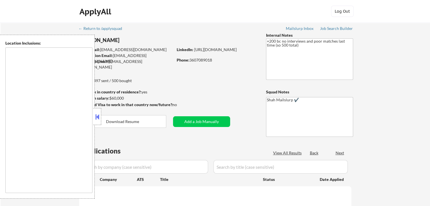
type textarea "[GEOGRAPHIC_DATA], [GEOGRAPHIC_DATA] [GEOGRAPHIC_DATA], [GEOGRAPHIC_DATA] [GEOG…"
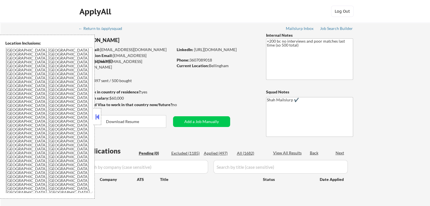
click at [100, 119] on button at bounding box center [97, 117] width 6 height 8
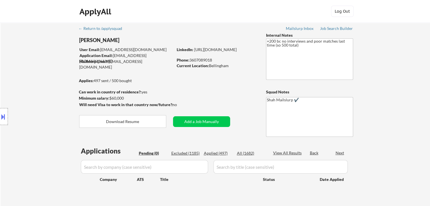
click at [28, 83] on div "Location Inclusions: [GEOGRAPHIC_DATA], [GEOGRAPHIC_DATA] [GEOGRAPHIC_DATA], [G…" at bounding box center [50, 117] width 101 height 164
click at [24, 76] on div "Location Inclusions: [GEOGRAPHIC_DATA], [GEOGRAPHIC_DATA] [GEOGRAPHIC_DATA], [G…" at bounding box center [50, 117] width 101 height 164
click at [24, 75] on div "Location Inclusions: [GEOGRAPHIC_DATA], [GEOGRAPHIC_DATA] [GEOGRAPHIC_DATA], [G…" at bounding box center [50, 117] width 101 height 164
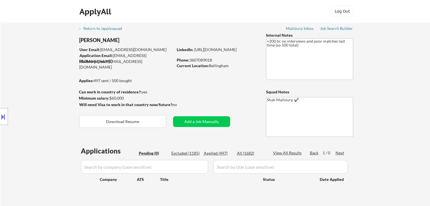
click at [24, 75] on div "Location Inclusions: [GEOGRAPHIC_DATA], [GEOGRAPHIC_DATA] [GEOGRAPHIC_DATA], [G…" at bounding box center [50, 117] width 101 height 164
click at [47, 55] on div "Location Inclusions: [GEOGRAPHIC_DATA], [GEOGRAPHIC_DATA] [GEOGRAPHIC_DATA], [G…" at bounding box center [50, 117] width 101 height 164
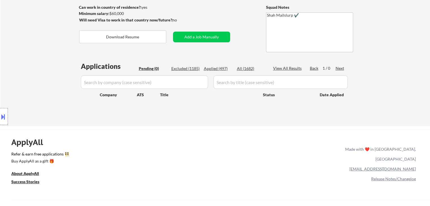
click at [46, 56] on div "Location Inclusions: [GEOGRAPHIC_DATA], [GEOGRAPHIC_DATA] [GEOGRAPHIC_DATA], [G…" at bounding box center [50, 117] width 101 height 164
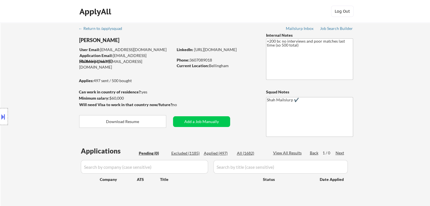
click at [45, 78] on div "Location Inclusions: [GEOGRAPHIC_DATA], [GEOGRAPHIC_DATA] [GEOGRAPHIC_DATA], [G…" at bounding box center [50, 117] width 101 height 164
click at [44, 81] on div "Location Inclusions: [GEOGRAPHIC_DATA], [GEOGRAPHIC_DATA] [GEOGRAPHIC_DATA], [G…" at bounding box center [50, 117] width 101 height 164
click at [49, 81] on div "Location Inclusions: [GEOGRAPHIC_DATA], [GEOGRAPHIC_DATA] [GEOGRAPHIC_DATA], [G…" at bounding box center [50, 117] width 101 height 164
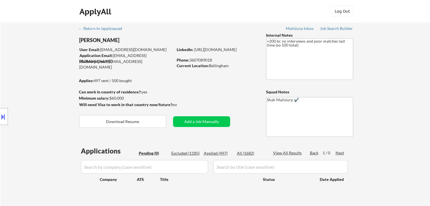
click at [44, 75] on div "Location Inclusions: [GEOGRAPHIC_DATA], [GEOGRAPHIC_DATA] [GEOGRAPHIC_DATA], [G…" at bounding box center [50, 117] width 101 height 164
click at [18, 69] on div "Location Inclusions: [GEOGRAPHIC_DATA], [GEOGRAPHIC_DATA] [GEOGRAPHIC_DATA], [G…" at bounding box center [50, 117] width 101 height 164
click at [62, 83] on div "Location Inclusions: [GEOGRAPHIC_DATA], [GEOGRAPHIC_DATA] [GEOGRAPHIC_DATA], [G…" at bounding box center [50, 117] width 101 height 164
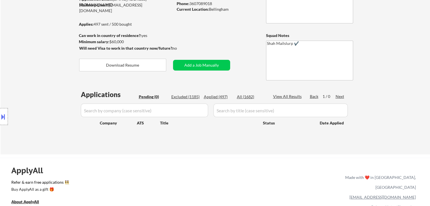
click at [54, 100] on div "Location Inclusions: [GEOGRAPHIC_DATA], [GEOGRAPHIC_DATA] [GEOGRAPHIC_DATA], [G…" at bounding box center [50, 117] width 101 height 164
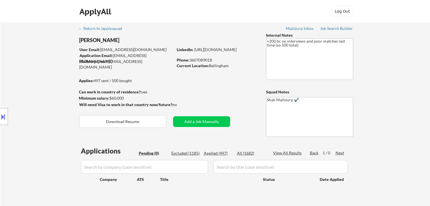
click at [0, 116] on button at bounding box center [3, 116] width 6 height 9
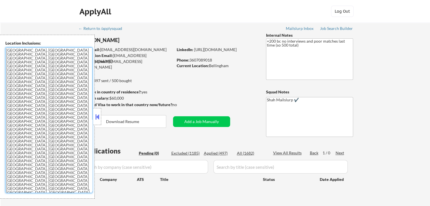
drag, startPoint x: 12, startPoint y: 126, endPoint x: 0, endPoint y: 50, distance: 77.0
click at [0, 50] on div "Location Inclusions: [GEOGRAPHIC_DATA], [GEOGRAPHIC_DATA] [GEOGRAPHIC_DATA], [G…" at bounding box center [47, 117] width 95 height 164
click at [98, 120] on button at bounding box center [97, 117] width 6 height 8
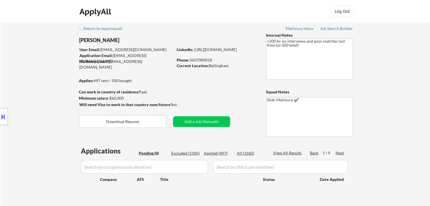
click at [42, 76] on div "Location Inclusions: [GEOGRAPHIC_DATA], [GEOGRAPHIC_DATA] [GEOGRAPHIC_DATA], [G…" at bounding box center [50, 117] width 101 height 164
click at [42, 82] on div "Location Inclusions: [GEOGRAPHIC_DATA], [GEOGRAPHIC_DATA] [GEOGRAPHIC_DATA], [G…" at bounding box center [50, 117] width 101 height 164
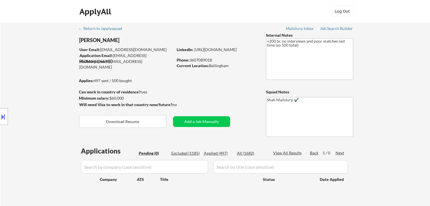
click at [57, 88] on div "Location Inclusions: [GEOGRAPHIC_DATA], [GEOGRAPHIC_DATA] [GEOGRAPHIC_DATA], [G…" at bounding box center [50, 117] width 101 height 164
click at [62, 78] on div "Location Inclusions: [GEOGRAPHIC_DATA], [GEOGRAPHIC_DATA] [GEOGRAPHIC_DATA], [G…" at bounding box center [50, 117] width 101 height 164
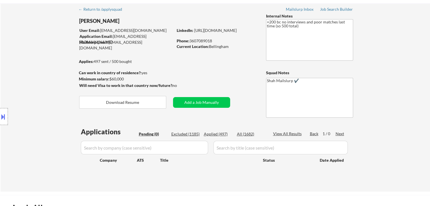
scroll to position [28, 0]
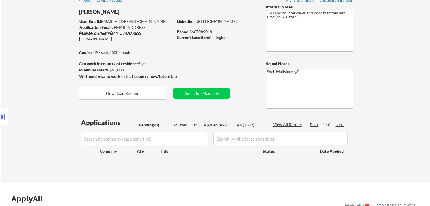
click at [51, 90] on div "Location Inclusions: [GEOGRAPHIC_DATA], [GEOGRAPHIC_DATA] [GEOGRAPHIC_DATA], [G…" at bounding box center [50, 117] width 101 height 164
click at [46, 61] on div "Location Inclusions: [GEOGRAPHIC_DATA], [GEOGRAPHIC_DATA] [GEOGRAPHIC_DATA], [G…" at bounding box center [50, 117] width 101 height 164
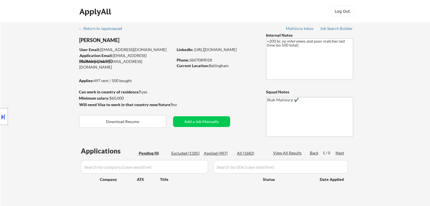
click at [46, 61] on div "Location Inclusions: [GEOGRAPHIC_DATA], [GEOGRAPHIC_DATA] [GEOGRAPHIC_DATA], [G…" at bounding box center [50, 117] width 101 height 164
click at [148, 92] on div "Can work in country of residence?: yes" at bounding box center [125, 92] width 92 height 6
drag, startPoint x: 148, startPoint y: 92, endPoint x: 83, endPoint y: 87, distance: 65.7
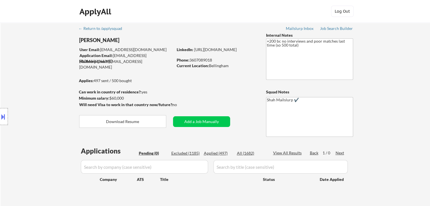
click at [83, 87] on body "← Return to /applysquad Mailslurp Inbox Job Search Builder Mason Colborn User E…" at bounding box center [215, 103] width 430 height 206
click at [44, 97] on div "Location Inclusions: [GEOGRAPHIC_DATA], [GEOGRAPHIC_DATA] [GEOGRAPHIC_DATA], [G…" at bounding box center [50, 117] width 101 height 164
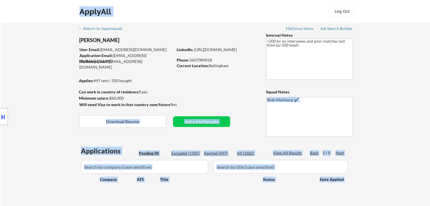
drag, startPoint x: 178, startPoint y: 104, endPoint x: 79, endPoint y: 91, distance: 99.8
click at [79, 91] on body "← Return to /applysquad Mailslurp Inbox Job Search Builder Mason Colborn User E…" at bounding box center [215, 103] width 430 height 206
click at [76, 94] on div "Location Inclusions: [GEOGRAPHIC_DATA], [GEOGRAPHIC_DATA] [GEOGRAPHIC_DATA], [G…" at bounding box center [50, 117] width 101 height 164
drag, startPoint x: 175, startPoint y: 105, endPoint x: 83, endPoint y: 91, distance: 93.8
click at [83, 92] on body "← Return to /applysquad Mailslurp Inbox Job Search Builder Mason Colborn User E…" at bounding box center [215, 103] width 430 height 206
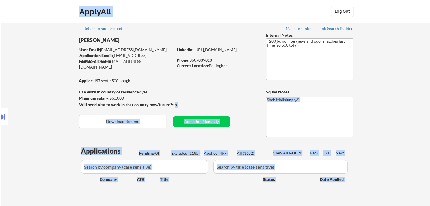
click at [48, 90] on div "Location Inclusions: [GEOGRAPHIC_DATA], [GEOGRAPHIC_DATA] [GEOGRAPHIC_DATA], [G…" at bounding box center [50, 117] width 101 height 164
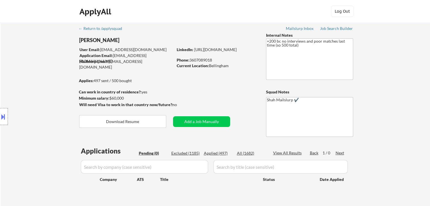
click at [53, 105] on div "Location Inclusions: [GEOGRAPHIC_DATA], [GEOGRAPHIC_DATA] [GEOGRAPHIC_DATA], [G…" at bounding box center [50, 117] width 101 height 164
drag, startPoint x: 162, startPoint y: 63, endPoint x: 109, endPoint y: 62, distance: 53.2
click at [109, 62] on div "Mailslurp Email: [PERSON_NAME][EMAIL_ADDRESS][DOMAIN_NAME]" at bounding box center [126, 64] width 94 height 11
click at [50, 71] on div "Location Inclusions: [GEOGRAPHIC_DATA], [GEOGRAPHIC_DATA] [GEOGRAPHIC_DATA], [G…" at bounding box center [50, 117] width 101 height 164
click at [54, 76] on div "Location Inclusions: [GEOGRAPHIC_DATA], [GEOGRAPHIC_DATA] [GEOGRAPHIC_DATA], [G…" at bounding box center [50, 117] width 101 height 164
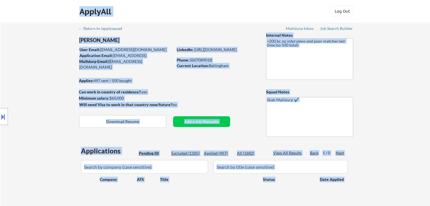
drag, startPoint x: 59, startPoint y: 81, endPoint x: 135, endPoint y: 77, distance: 76.7
click at [135, 77] on body "← Return to /applysquad Mailslurp Inbox Job Search Builder Mason Colborn User E…" at bounding box center [215, 103] width 430 height 206
click at [155, 83] on div "Applies: 497 sent / 500 bought" at bounding box center [126, 81] width 94 height 6
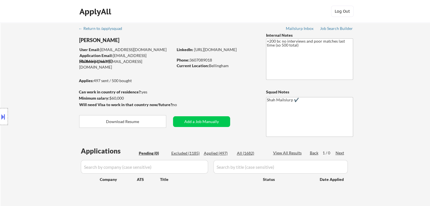
click at [8, 94] on div "Location Inclusions: [GEOGRAPHIC_DATA], [GEOGRAPHIC_DATA] [GEOGRAPHIC_DATA], [G…" at bounding box center [50, 117] width 101 height 164
click at [16, 92] on div "Location Inclusions: [GEOGRAPHIC_DATA], [GEOGRAPHIC_DATA] [GEOGRAPHIC_DATA], [G…" at bounding box center [50, 117] width 101 height 164
click at [37, 114] on div "Location Inclusions: [GEOGRAPHIC_DATA], [GEOGRAPHIC_DATA] [GEOGRAPHIC_DATA], [G…" at bounding box center [50, 117] width 101 height 164
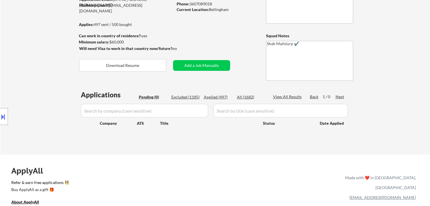
scroll to position [57, 0]
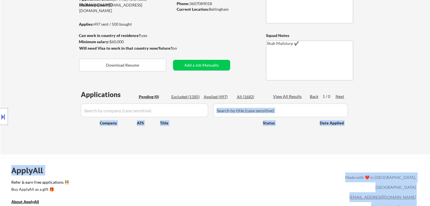
drag, startPoint x: 63, startPoint y: 97, endPoint x: 290, endPoint y: 105, distance: 226.6
click at [288, 104] on body "← Return to /applysquad Mailslurp Inbox Job Search Builder Mason Colborn User E…" at bounding box center [215, 46] width 430 height 206
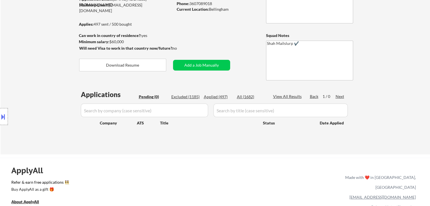
click at [357, 120] on div "← Return to /applysquad Mailslurp Inbox Job Search Builder Mason Colborn User E…" at bounding box center [215, 60] width 429 height 189
drag, startPoint x: 344, startPoint y: 125, endPoint x: 208, endPoint y: 118, distance: 135.9
click at [208, 118] on div "Applications Pending (0) Excluded (1185) Applied (497) All (1682) View All Resu…" at bounding box center [215, 117] width 272 height 54
click at [208, 126] on div "Title" at bounding box center [209, 123] width 98 height 6
click at [30, 93] on div "Location Inclusions: [GEOGRAPHIC_DATA], [GEOGRAPHIC_DATA] [GEOGRAPHIC_DATA], [G…" at bounding box center [50, 117] width 101 height 164
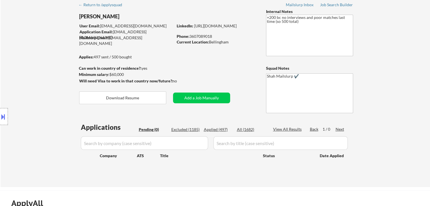
scroll to position [0, 0]
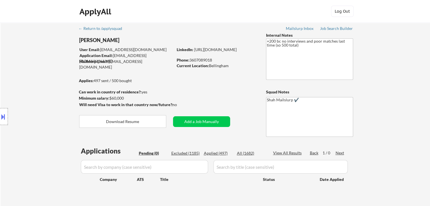
click at [33, 92] on div "Location Inclusions: [GEOGRAPHIC_DATA], [GEOGRAPHIC_DATA] [GEOGRAPHIC_DATA], [G…" at bounding box center [50, 117] width 101 height 164
drag, startPoint x: 135, startPoint y: 82, endPoint x: 92, endPoint y: 80, distance: 43.3
click at [92, 80] on body "← Return to /applysquad Mailslurp Inbox Job Search Builder Mason Colborn User E…" at bounding box center [215, 103] width 430 height 206
click at [58, 85] on div "Location Inclusions: [GEOGRAPHIC_DATA], [GEOGRAPHIC_DATA] [GEOGRAPHIC_DATA], [G…" at bounding box center [50, 117] width 101 height 164
click at [58, 86] on div "Location Inclusions: [GEOGRAPHIC_DATA], [GEOGRAPHIC_DATA] [GEOGRAPHIC_DATA], [G…" at bounding box center [50, 117] width 101 height 164
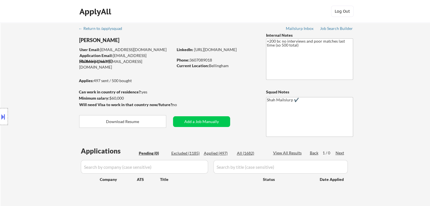
click at [58, 86] on div "Location Inclusions: [GEOGRAPHIC_DATA], [GEOGRAPHIC_DATA] [GEOGRAPHIC_DATA], [G…" at bounding box center [50, 117] width 101 height 164
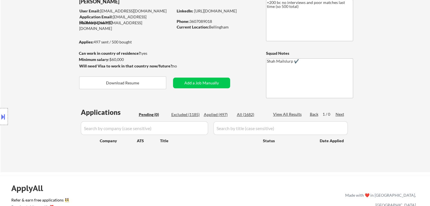
scroll to position [57, 0]
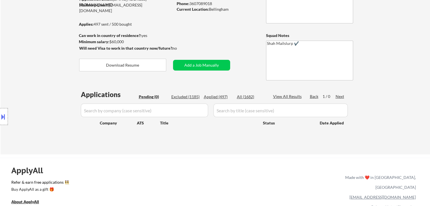
click at [67, 95] on div "Location Inclusions: [GEOGRAPHIC_DATA], [GEOGRAPHIC_DATA] [GEOGRAPHIC_DATA], [G…" at bounding box center [50, 117] width 101 height 164
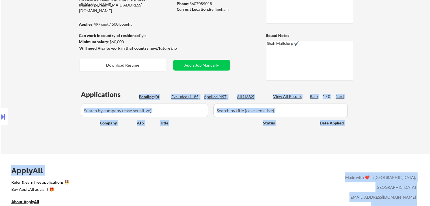
drag, startPoint x: 119, startPoint y: 95, endPoint x: 82, endPoint y: 90, distance: 36.7
click at [82, 90] on body "← Return to /applysquad Mailslurp Inbox Job Search Builder Mason Colborn User E…" at bounding box center [215, 46] width 430 height 206
click at [72, 92] on div "Location Inclusions: [GEOGRAPHIC_DATA], [GEOGRAPHIC_DATA] [GEOGRAPHIC_DATA], [G…" at bounding box center [50, 117] width 101 height 164
drag, startPoint x: 118, startPoint y: 93, endPoint x: 93, endPoint y: 94, distance: 25.2
click at [93, 94] on body "← Return to /applysquad Mailslurp Inbox Job Search Builder Mason Colborn User E…" at bounding box center [215, 46] width 430 height 206
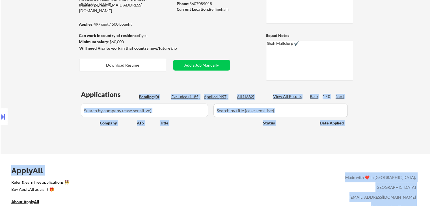
click at [62, 93] on div "Location Inclusions: [GEOGRAPHIC_DATA], [GEOGRAPHIC_DATA] [GEOGRAPHIC_DATA], [G…" at bounding box center [50, 117] width 101 height 164
drag, startPoint x: 121, startPoint y: 94, endPoint x: 90, endPoint y: 94, distance: 30.8
click at [90, 94] on body "← Return to /applysquad Mailslurp Inbox Job Search Builder Mason Colborn User E…" at bounding box center [215, 46] width 430 height 206
click at [58, 95] on div "Location Inclusions: [GEOGRAPHIC_DATA], [GEOGRAPHIC_DATA] [GEOGRAPHIC_DATA], [G…" at bounding box center [50, 117] width 101 height 164
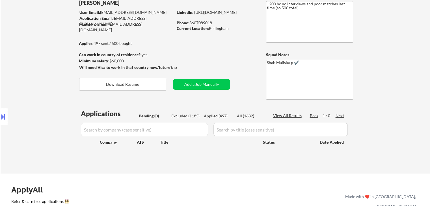
scroll to position [28, 0]
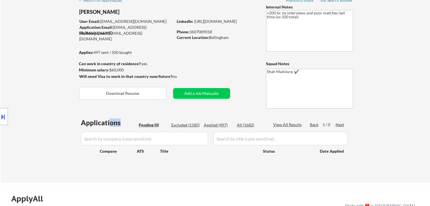
drag, startPoint x: 120, startPoint y: 126, endPoint x: 110, endPoint y: 125, distance: 10.0
click at [110, 125] on div "Applications" at bounding box center [109, 123] width 56 height 7
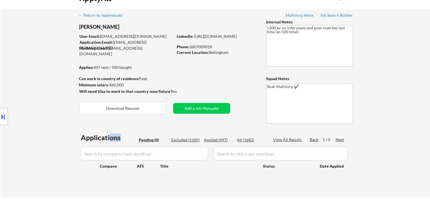
scroll to position [0, 0]
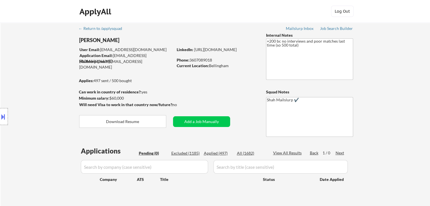
click at [243, 83] on div "← Return to /applysquad Mailslurp Inbox Job Search Builder Mason Colborn User E…" at bounding box center [215, 115] width 282 height 184
drag, startPoint x: 23, startPoint y: 100, endPoint x: 23, endPoint y: 108, distance: 7.7
click at [25, 102] on div "Location Inclusions: [GEOGRAPHIC_DATA], [GEOGRAPHIC_DATA] [GEOGRAPHIC_DATA], [G…" at bounding box center [50, 117] width 101 height 164
click at [31, 84] on div "Location Inclusions: [GEOGRAPHIC_DATA], [GEOGRAPHIC_DATA] [GEOGRAPHIC_DATA], [G…" at bounding box center [50, 117] width 101 height 164
click at [7, 40] on div "Location Inclusions: [GEOGRAPHIC_DATA], [GEOGRAPHIC_DATA] [GEOGRAPHIC_DATA], [G…" at bounding box center [50, 117] width 101 height 164
